Goal: Information Seeking & Learning: Learn about a topic

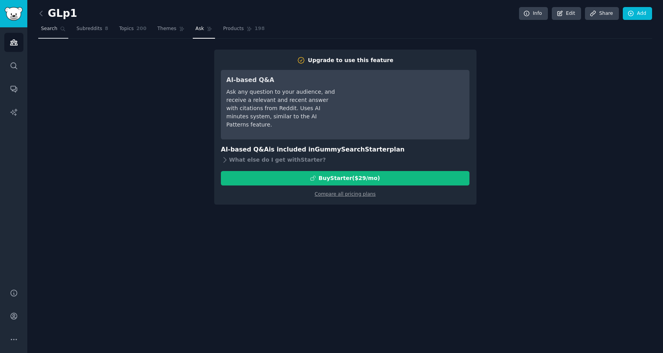
click at [48, 32] on link "Search" at bounding box center [53, 31] width 30 height 16
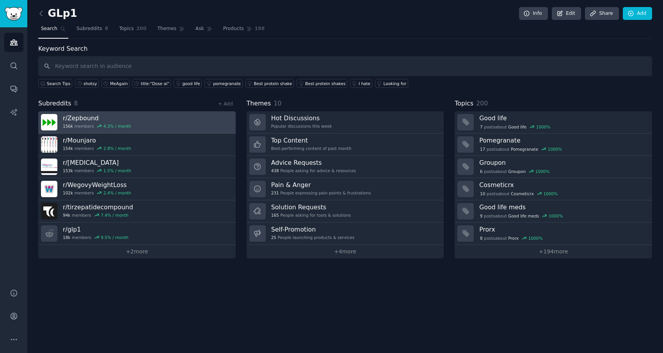
click at [103, 122] on div "r/ Zepbound 156k members 4.3 % / month" at bounding box center [97, 122] width 68 height 16
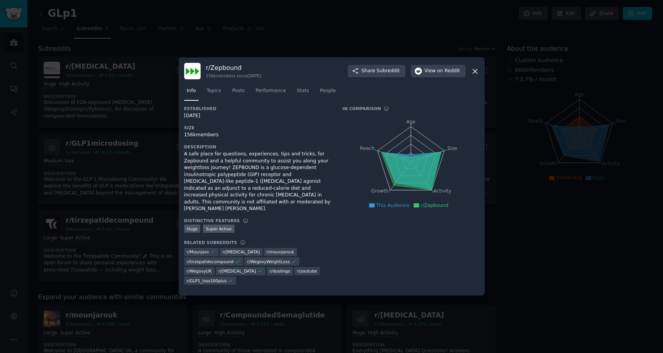
click at [477, 75] on icon at bounding box center [475, 71] width 8 height 8
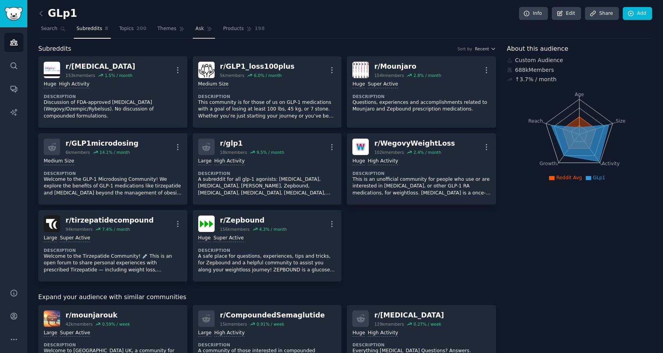
click at [195, 30] on span "Ask" at bounding box center [199, 28] width 9 height 7
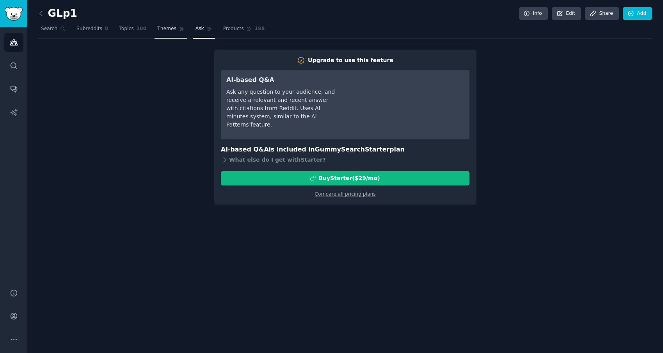
click at [179, 31] on icon at bounding box center [181, 28] width 5 height 5
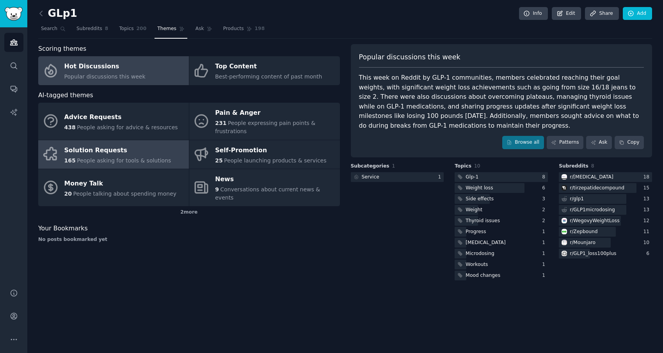
click at [158, 148] on div "Solution Requests" at bounding box center [117, 150] width 107 height 12
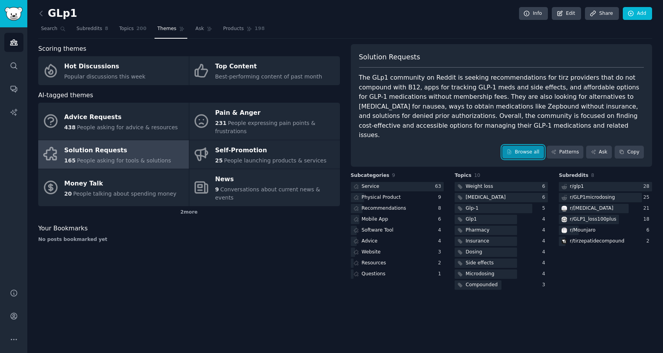
click at [518, 145] on link "Browse all" at bounding box center [523, 151] width 42 height 13
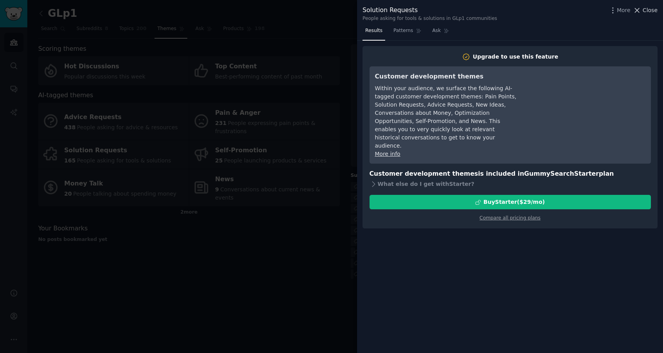
click at [645, 11] on span "Close" at bounding box center [649, 10] width 15 height 8
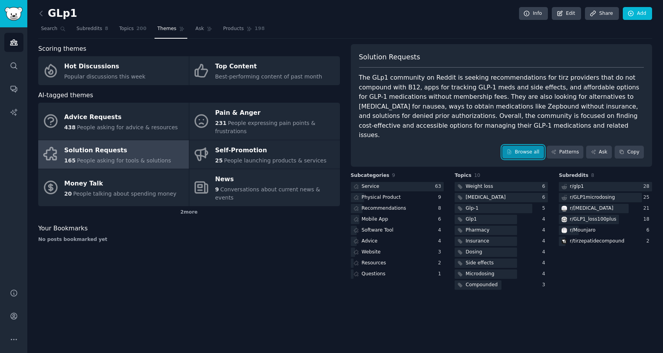
click at [530, 145] on link "Browse all" at bounding box center [523, 151] width 42 height 13
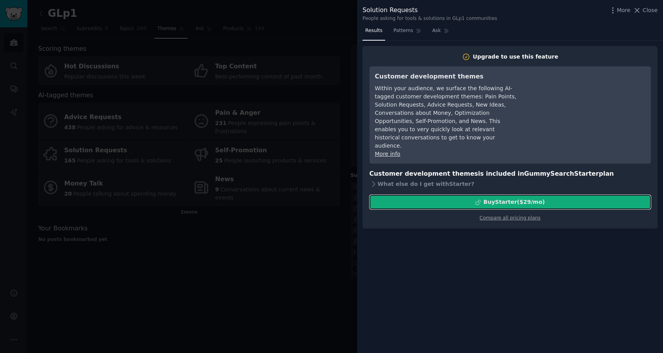
click at [487, 198] on div "Buy Starter ($ 29 /mo )" at bounding box center [513, 202] width 61 height 8
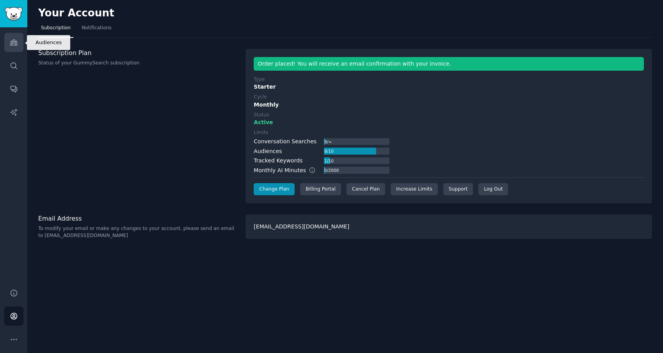
click at [19, 48] on link "Audiences" at bounding box center [13, 42] width 19 height 19
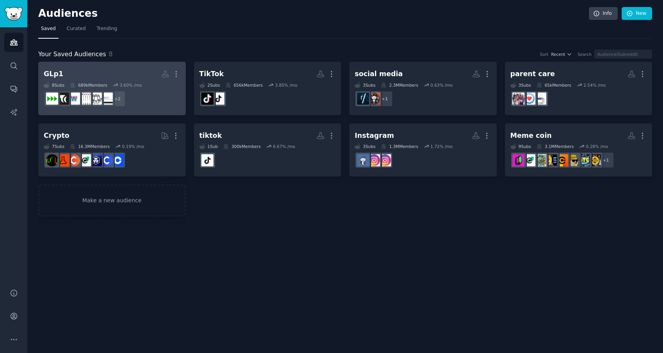
click at [159, 94] on dd "+ 2" at bounding box center [112, 99] width 137 height 22
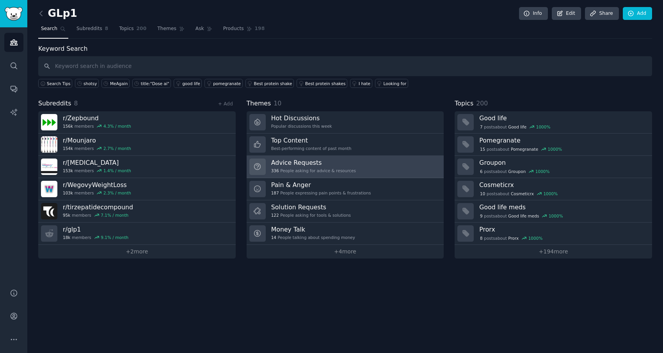
click at [303, 172] on div "336 People asking for advice & resources" at bounding box center [313, 170] width 85 height 5
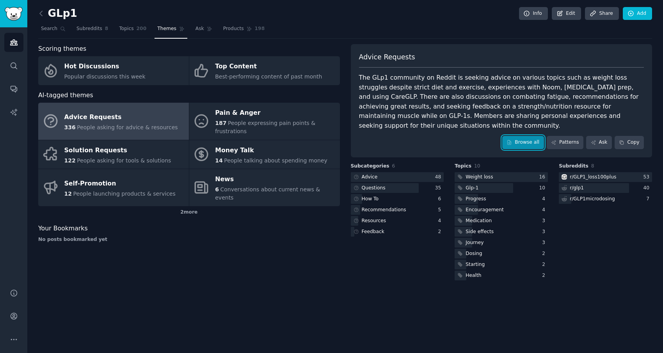
click at [514, 136] on link "Browse all" at bounding box center [523, 142] width 42 height 13
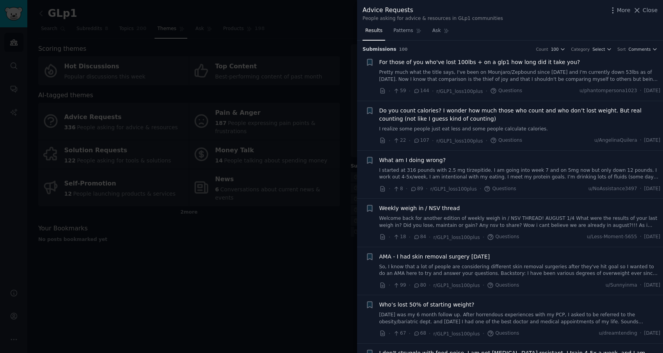
click at [240, 273] on div at bounding box center [331, 176] width 663 height 353
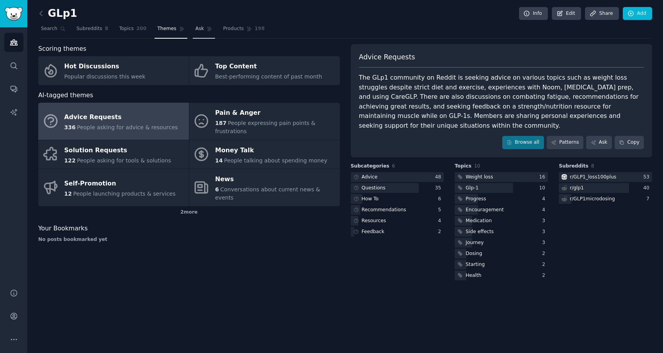
click at [200, 30] on span "Ask" at bounding box center [199, 28] width 9 height 7
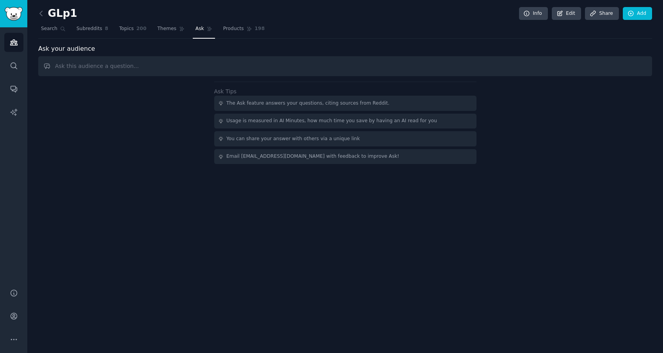
click at [215, 71] on input "text" at bounding box center [345, 66] width 614 height 20
type input "I am looking to write a blog post what would be a helpful topic"
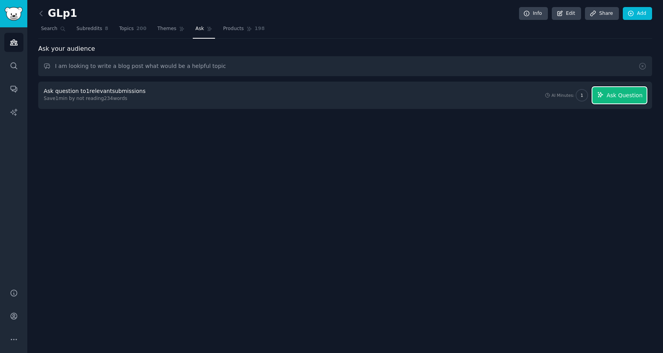
click at [626, 95] on span "Ask Question" at bounding box center [624, 95] width 36 height 8
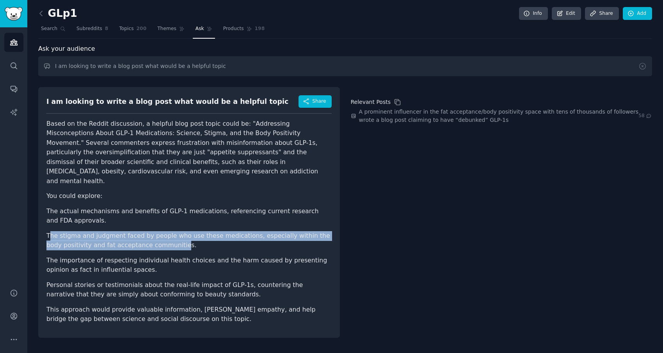
drag, startPoint x: 48, startPoint y: 225, endPoint x: 160, endPoint y: 233, distance: 112.2
click at [160, 233] on li "The stigma and judgment faced by people who use these medications, especially w…" at bounding box center [188, 240] width 285 height 19
drag, startPoint x: 171, startPoint y: 236, endPoint x: 60, endPoint y: 222, distance: 112.0
click at [60, 231] on li "The stigma and judgment faced by people who use these medications, especially w…" at bounding box center [188, 240] width 285 height 19
click at [226, 31] on span "Products" at bounding box center [233, 28] width 21 height 7
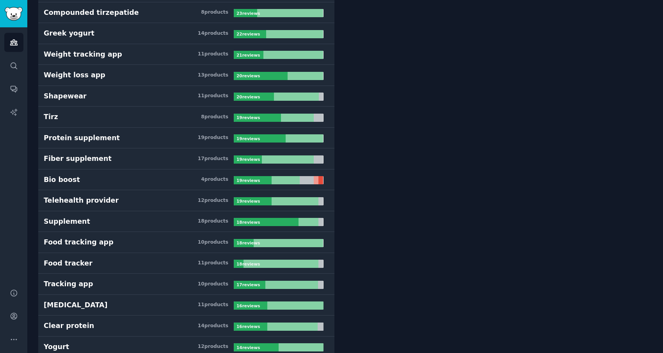
scroll to position [574, 0]
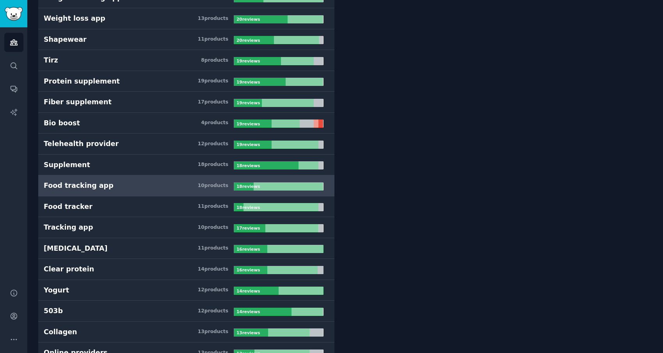
click at [141, 184] on h3 "Food tracking app 10 product s" at bounding box center [139, 186] width 190 height 10
click at [216, 190] on h3 "Food tracking app 10 product s" at bounding box center [139, 186] width 190 height 10
click at [264, 193] on link "Food tracking app 10 product s 18 review s" at bounding box center [186, 185] width 296 height 21
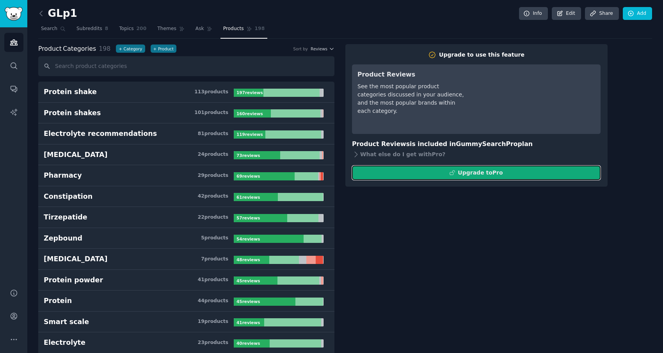
click at [410, 172] on button "Upgrade to Pro" at bounding box center [476, 172] width 248 height 14
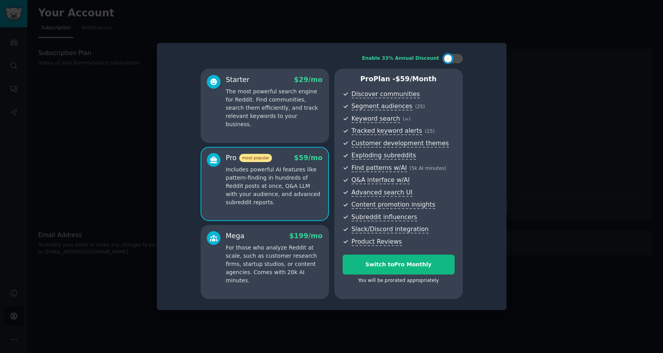
click at [90, 59] on div at bounding box center [331, 176] width 663 height 353
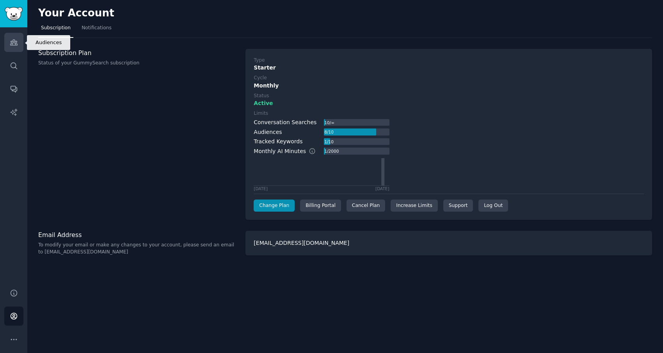
click at [16, 46] on link "Audiences" at bounding box center [13, 42] width 19 height 19
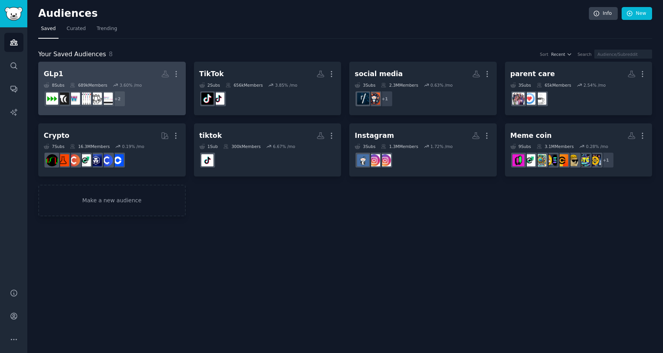
click at [96, 82] on div "GLp1 More 8 Sub s 689k Members 3.60 % /mo r/Mounjaro + 2" at bounding box center [112, 88] width 137 height 43
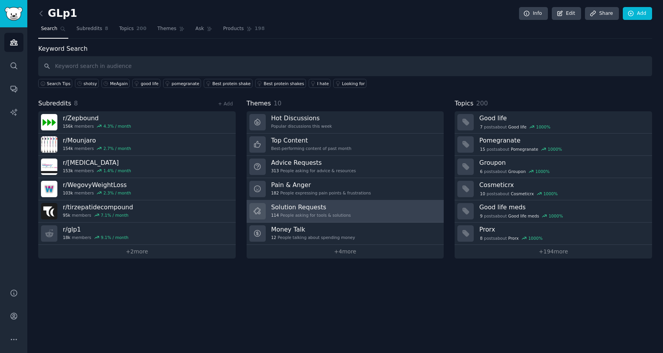
click at [291, 211] on div "Solution Requests 114 People asking for tools & solutions" at bounding box center [311, 211] width 80 height 16
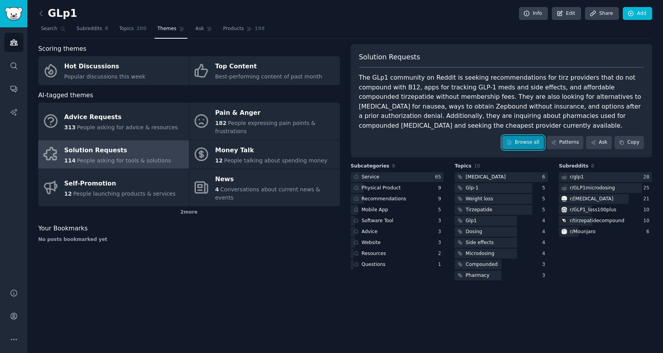
click at [527, 147] on link "Browse all" at bounding box center [523, 142] width 42 height 13
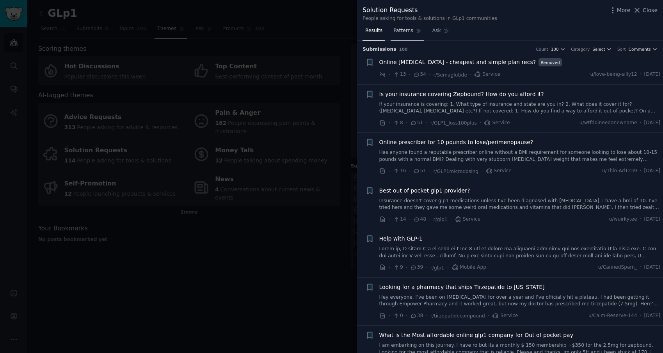
click at [406, 33] on span "Patterns" at bounding box center [403, 30] width 20 height 7
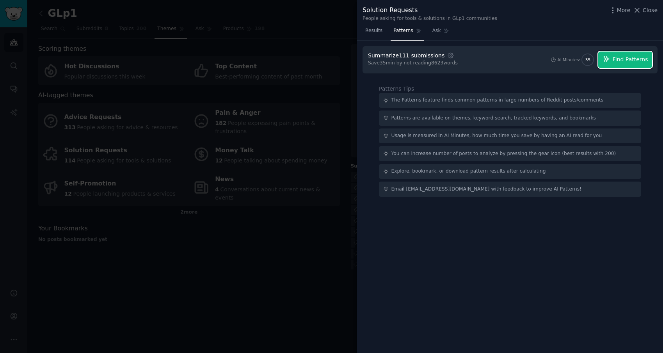
click at [631, 62] on span "Find Patterns" at bounding box center [629, 59] width 35 height 8
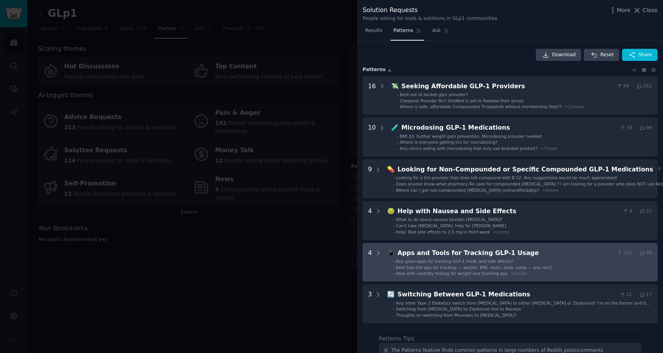
click at [584, 264] on ul "- Any good apps for tracking GLP-1 meds and side effects? - Best free iOS app f…" at bounding box center [519, 267] width 264 height 18
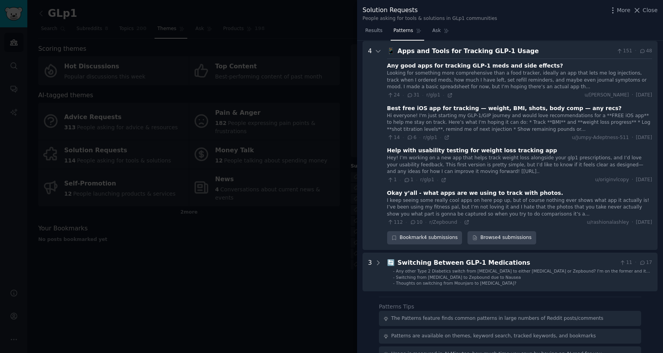
scroll to position [202, 0]
click at [447, 203] on div "I keep seeing some really cool apps on here pop up, but of course nothing ever …" at bounding box center [519, 207] width 265 height 21
click at [398, 194] on div "Okay y’all - what apps are we using to track with photos." at bounding box center [475, 192] width 176 height 8
click at [587, 218] on span "u/rashionalashley" at bounding box center [608, 221] width 42 height 7
click at [465, 222] on icon at bounding box center [467, 222] width 4 height 4
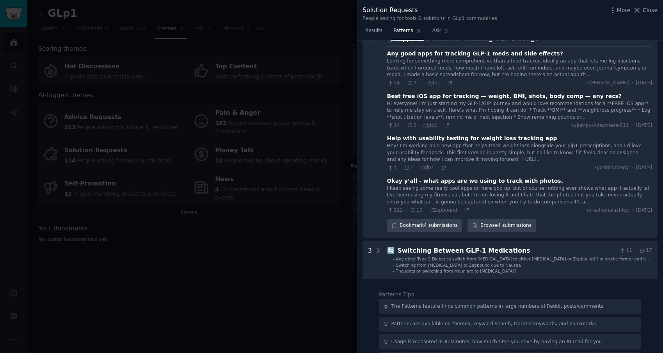
scroll to position [215, 0]
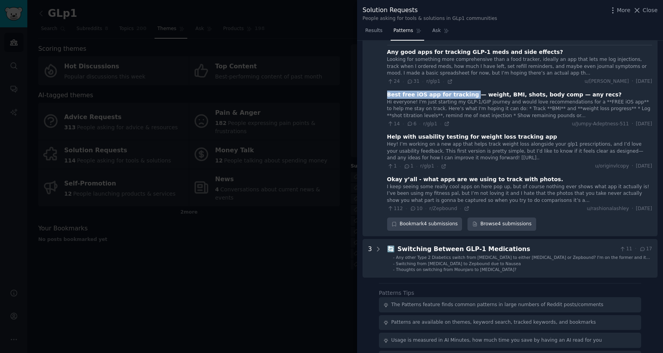
drag, startPoint x: 465, startPoint y: 94, endPoint x: 387, endPoint y: 94, distance: 78.8
click at [387, 94] on div "Best free iOS app for tracking — weight, BMI, shots, body comp — any recs?" at bounding box center [504, 94] width 234 height 8
copy div "Best free iOS app for tracking"
click at [444, 124] on icon at bounding box center [446, 123] width 5 height 5
